Goal: Task Accomplishment & Management: Manage account settings

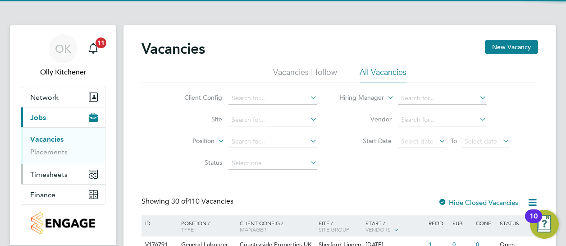
click at [53, 170] on span "Timesheets" at bounding box center [48, 174] width 37 height 9
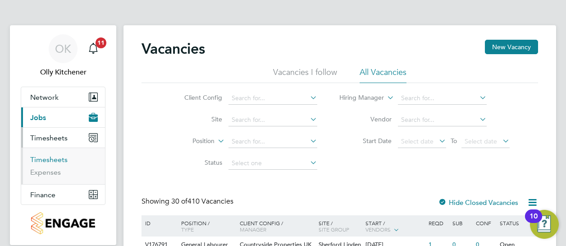
click at [55, 159] on link "Timesheets" at bounding box center [48, 159] width 37 height 9
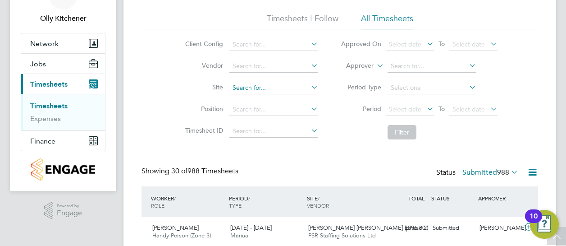
click at [267, 87] on input at bounding box center [274, 88] width 89 height 13
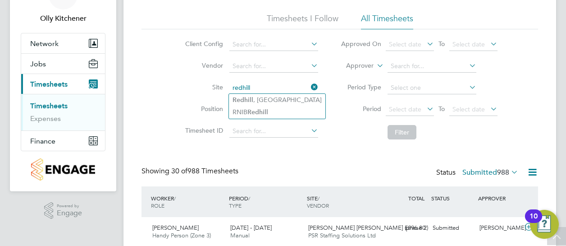
type input "[GEOGRAPHIC_DATA], [GEOGRAPHIC_DATA]"
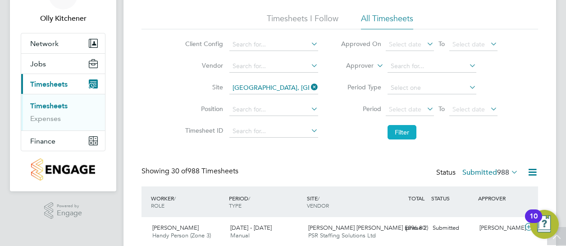
click at [391, 125] on button "Filter" at bounding box center [402, 132] width 29 height 14
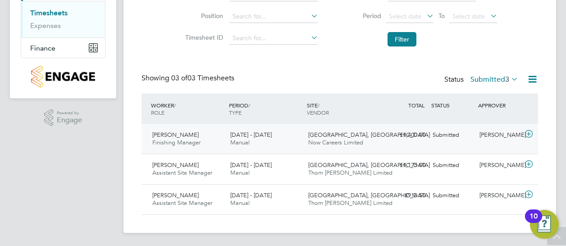
click at [526, 134] on icon at bounding box center [529, 133] width 11 height 7
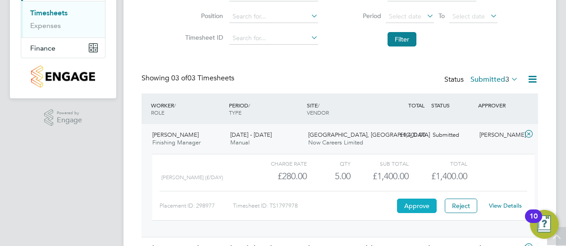
click at [419, 202] on button "Approve" at bounding box center [417, 205] width 40 height 14
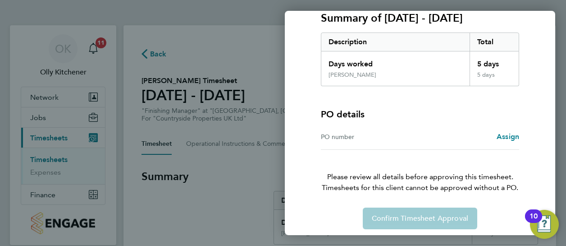
scroll to position [134, 0]
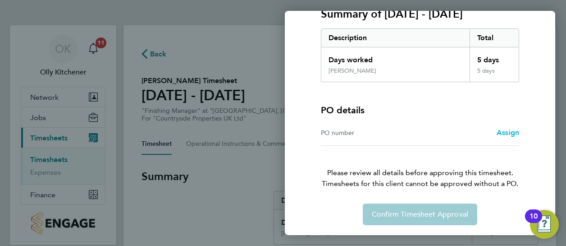
click at [501, 141] on div "PO number Assign" at bounding box center [420, 133] width 198 height 26
click at [505, 129] on span "Assign" at bounding box center [508, 132] width 23 height 9
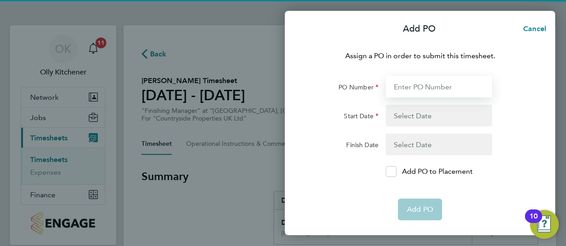
click at [440, 90] on input "PO Number" at bounding box center [439, 87] width 106 height 22
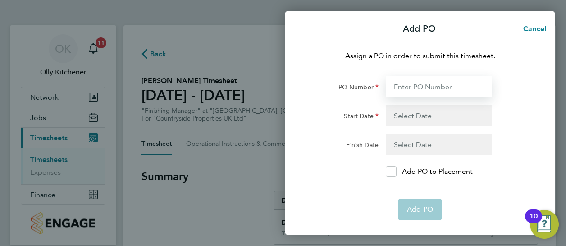
type input "BNRED"
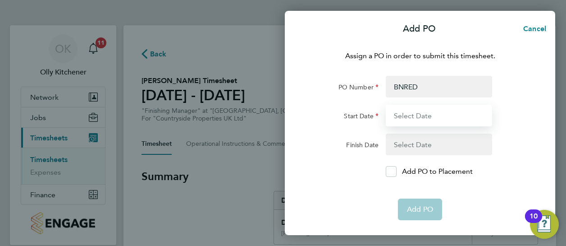
type input "[DATE]"
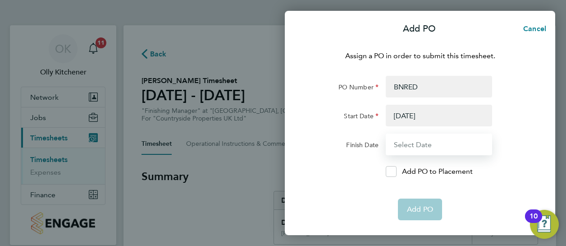
type input "[DATE]"
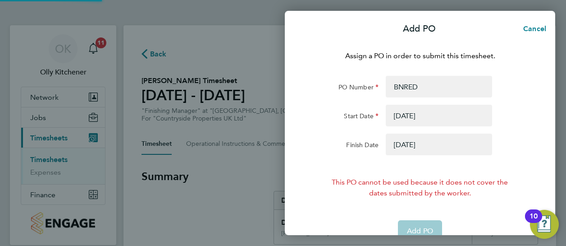
click at [421, 106] on button "button" at bounding box center [439, 116] width 106 height 22
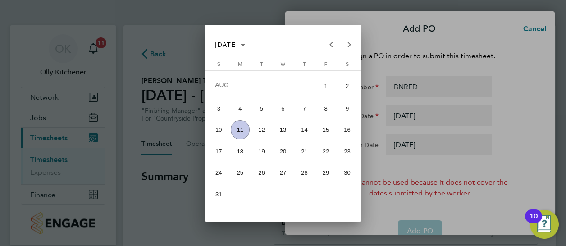
click at [225, 114] on span "3" at bounding box center [218, 108] width 19 height 19
type input "[DATE]"
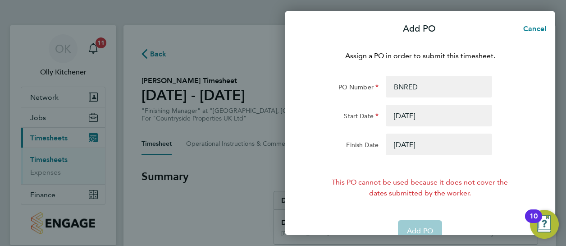
click at [417, 140] on button "button" at bounding box center [439, 144] width 106 height 22
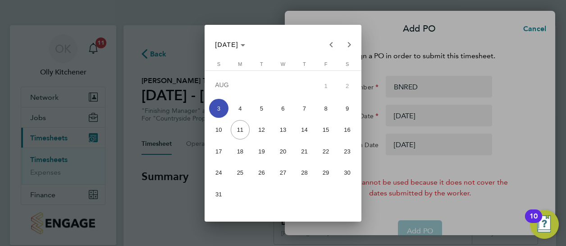
click at [301, 109] on span "7" at bounding box center [304, 108] width 19 height 19
type input "[DATE]"
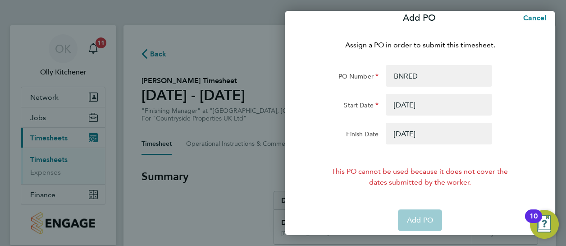
scroll to position [17, 0]
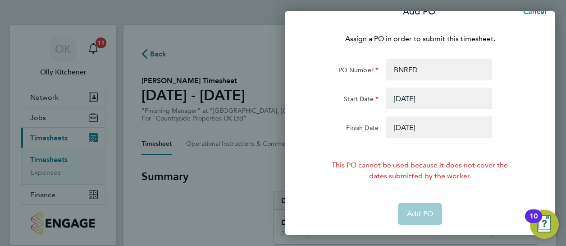
click at [412, 197] on form "PO Number BNRED Start Date [DATE] Finish Date [DATE] This PO cannot be used bec…" at bounding box center [420, 142] width 220 height 166
click at [418, 212] on app-form-button "Add PO" at bounding box center [420, 214] width 44 height 22
click at [427, 99] on button "button" at bounding box center [439, 98] width 106 height 22
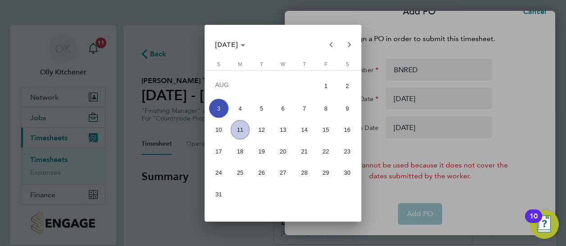
click at [237, 112] on span "4" at bounding box center [240, 108] width 19 height 19
type input "[DATE]"
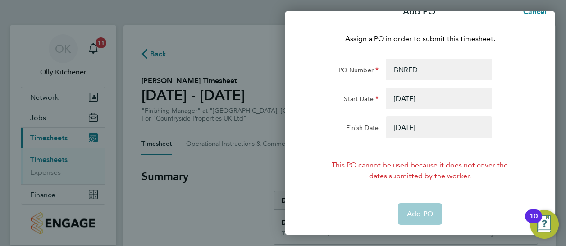
click at [435, 123] on button "button" at bounding box center [439, 127] width 106 height 22
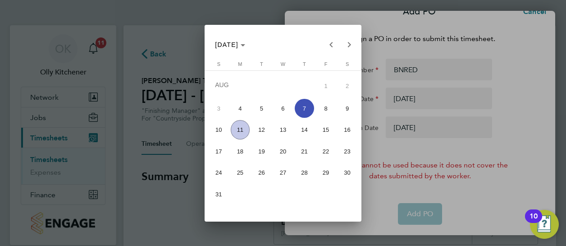
click at [218, 132] on span "10" at bounding box center [218, 129] width 19 height 19
type input "[DATE]"
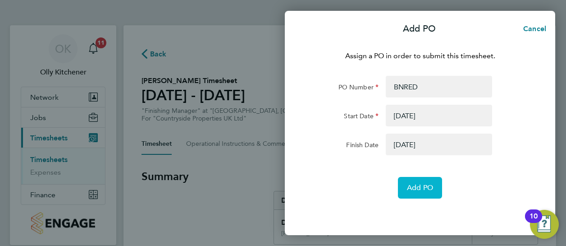
click at [419, 186] on span "Add PO" at bounding box center [420, 187] width 26 height 9
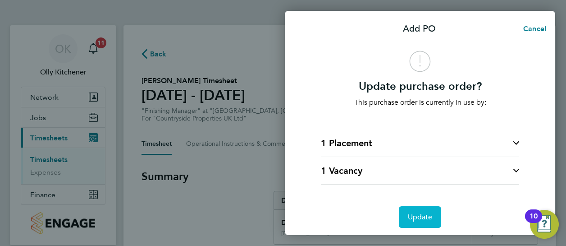
click at [431, 211] on button "Update" at bounding box center [420, 217] width 43 height 22
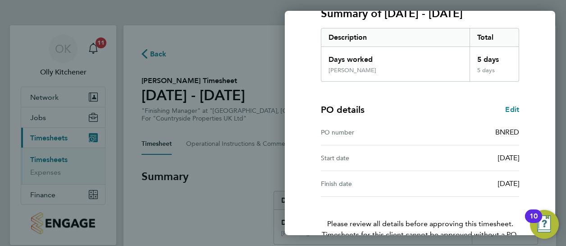
scroll to position [185, 0]
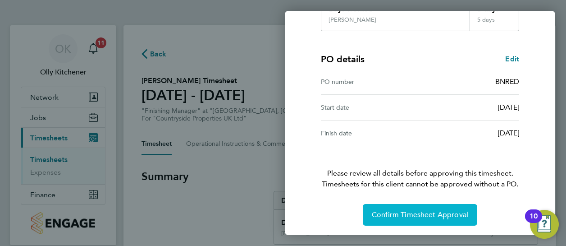
click at [426, 218] on button "Confirm Timesheet Approval" at bounding box center [420, 215] width 115 height 22
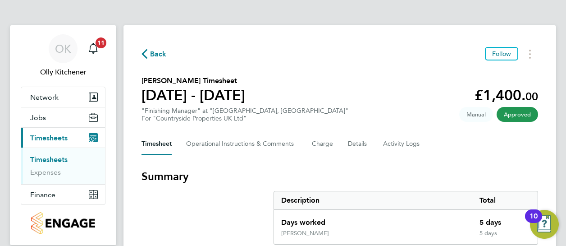
click at [53, 161] on link "Timesheets" at bounding box center [48, 159] width 37 height 9
